Goal: Task Accomplishment & Management: Manage account settings

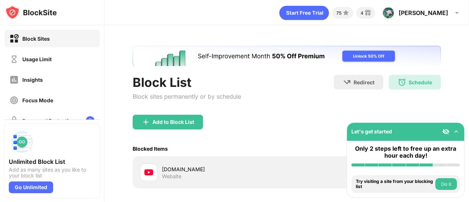
click at [397, 78] on img at bounding box center [401, 82] width 9 height 9
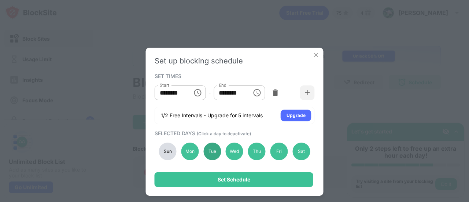
click at [210, 152] on div "Tue" at bounding box center [212, 151] width 18 height 18
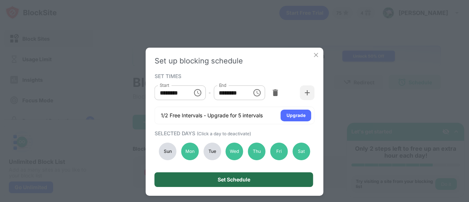
click at [235, 182] on div "Set Schedule" at bounding box center [234, 179] width 159 height 15
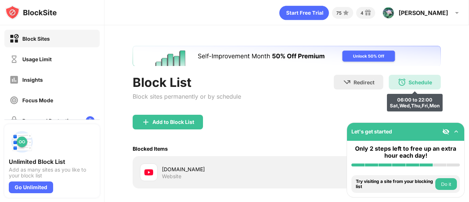
click at [422, 88] on div "Schedule 06:00 to 22:00 Sat,Wed,Thu,Fri,Mon" at bounding box center [415, 82] width 52 height 15
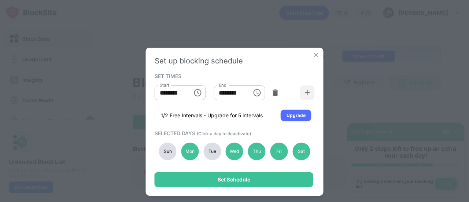
click at [208, 153] on div "Tue" at bounding box center [212, 151] width 18 height 18
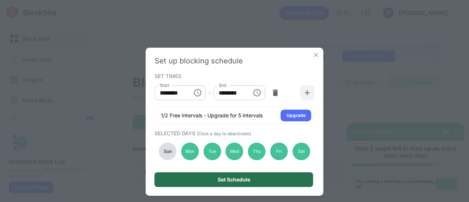
click at [219, 177] on div "Set Schedule" at bounding box center [234, 180] width 33 height 6
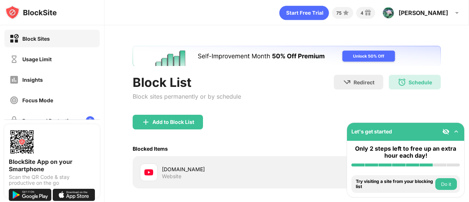
click at [404, 88] on div "Schedule 06:00 to 22:00 Sat,Wed,Thu,Fri,Mon,Tue" at bounding box center [415, 82] width 52 height 15
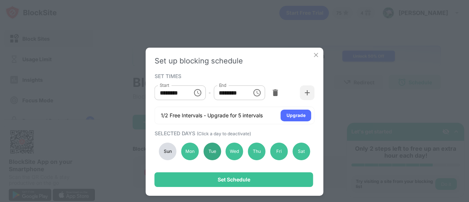
click at [213, 155] on div "Tue" at bounding box center [212, 151] width 18 height 18
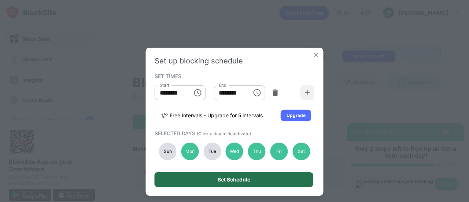
click at [236, 176] on div "Set Schedule" at bounding box center [234, 179] width 159 height 15
